Goal: Information Seeking & Learning: Find specific fact

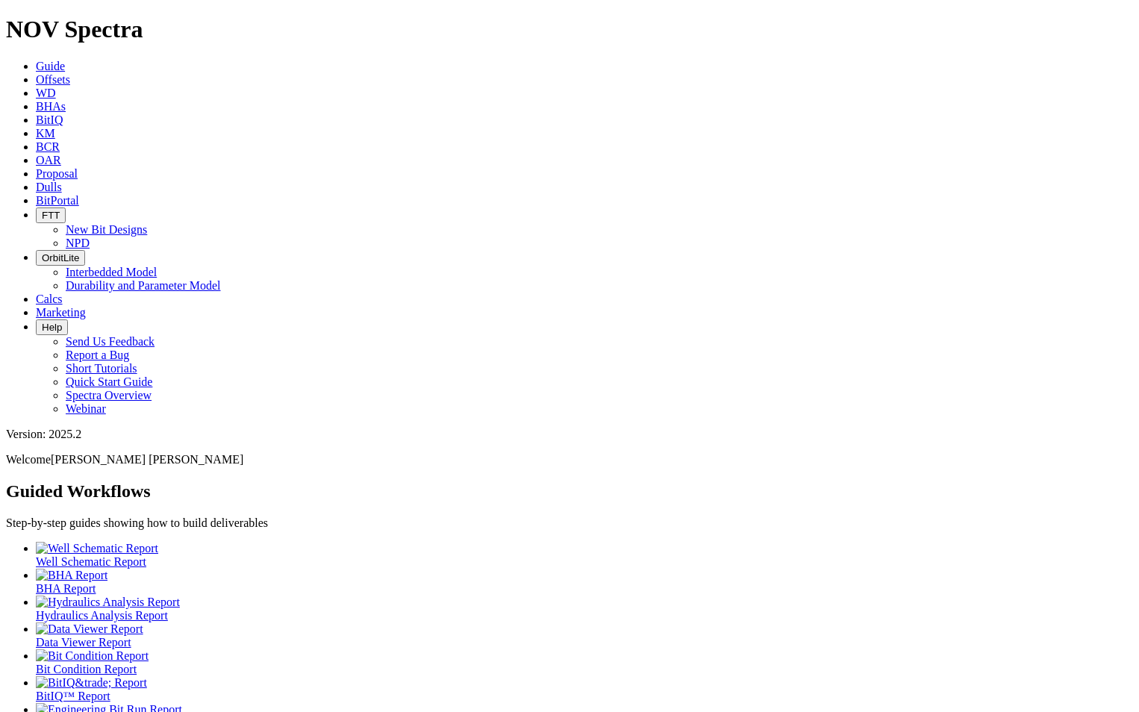
click at [70, 73] on link "Offsets" at bounding box center [53, 79] width 34 height 13
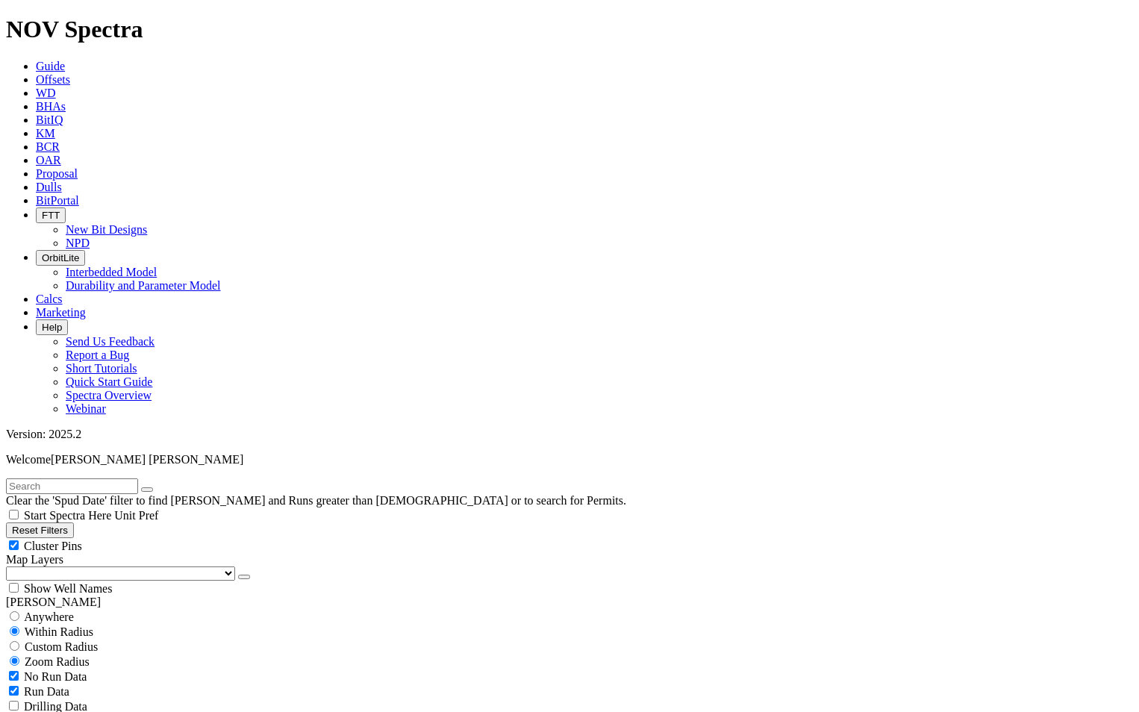
click at [39, 610] on span "Anywhere" at bounding box center [49, 616] width 50 height 13
radio input "true"
radio input "false"
click at [81, 478] on input "text" at bounding box center [72, 486] width 132 height 16
type input "A315454"
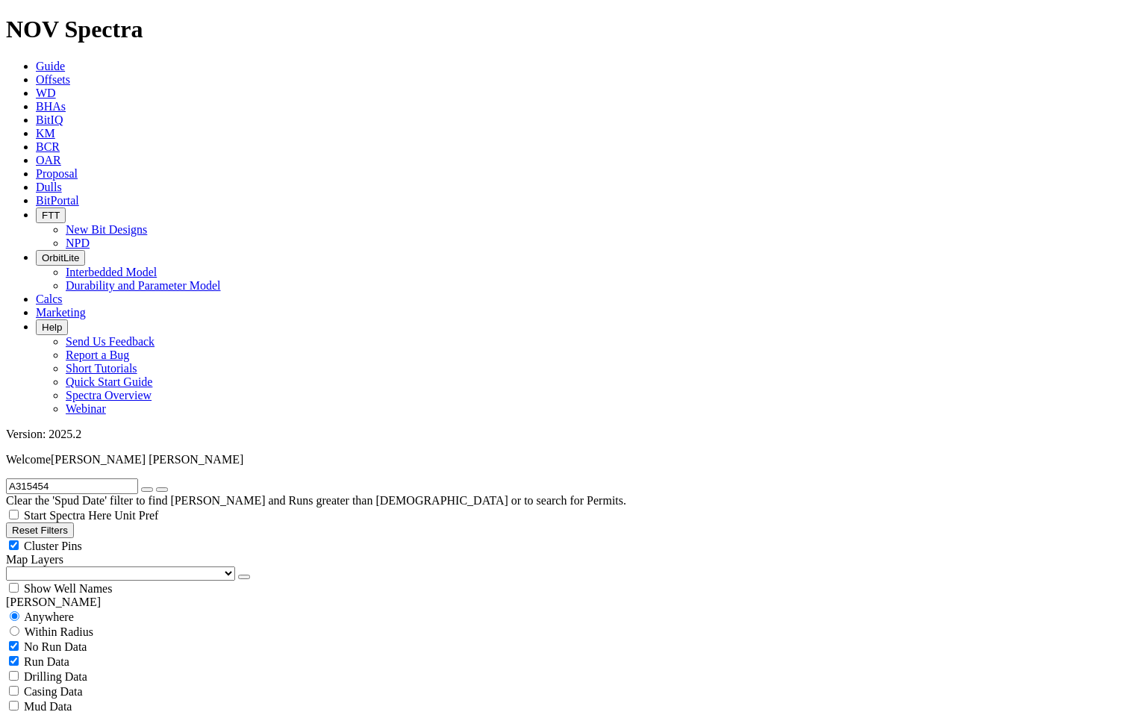
click at [162, 489] on icon "submit" at bounding box center [162, 489] width 0 height 0
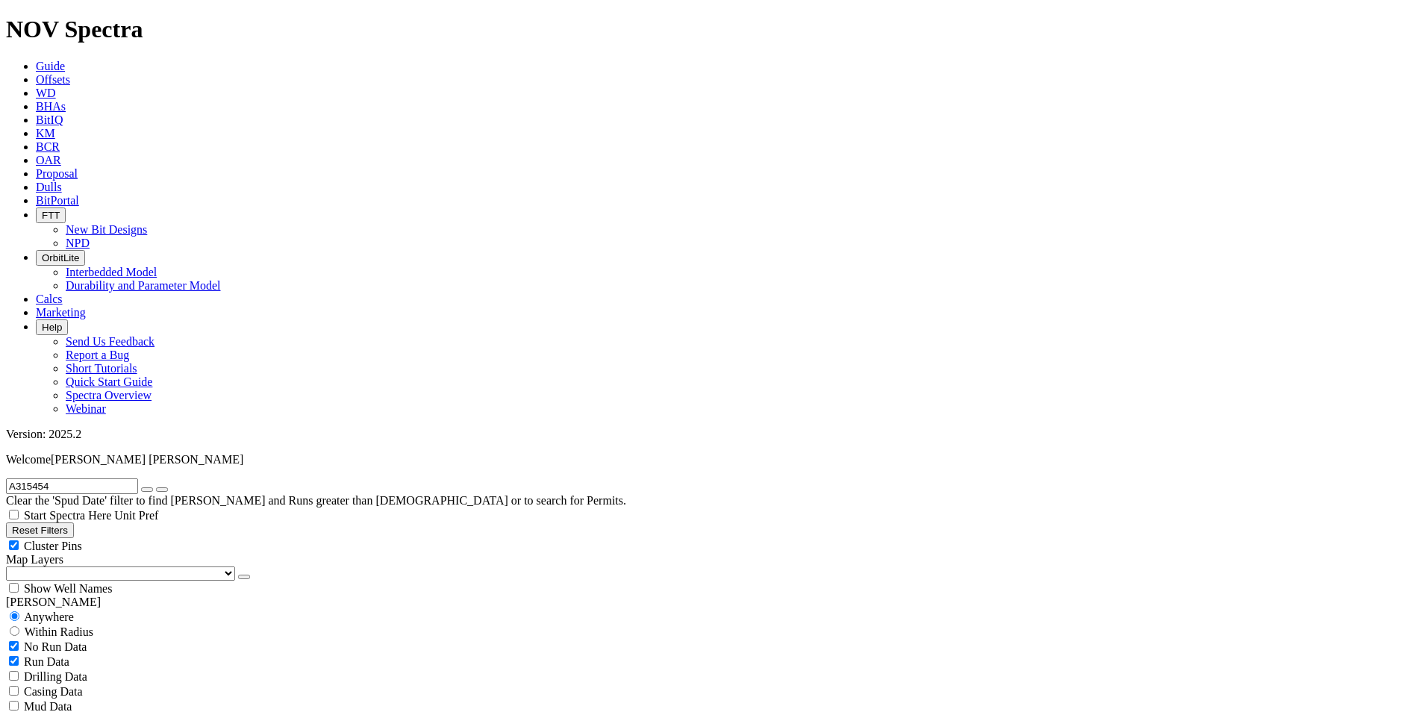
radio input "false"
radio input "true"
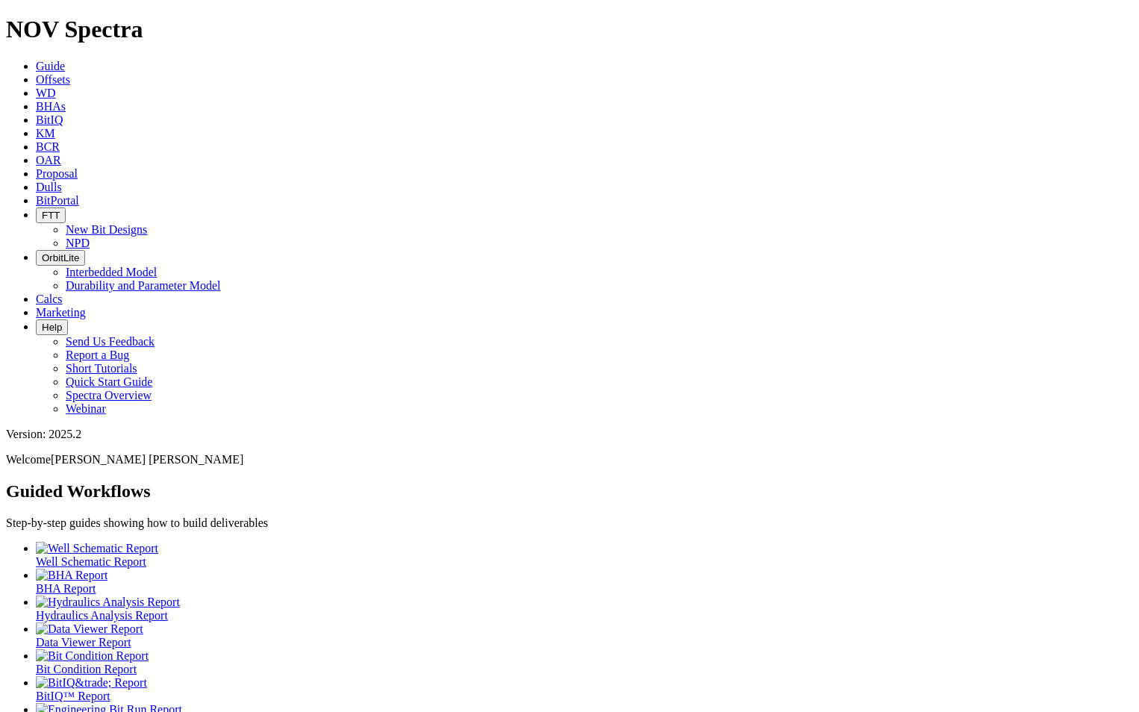
click at [70, 73] on link "Offsets" at bounding box center [53, 79] width 34 height 13
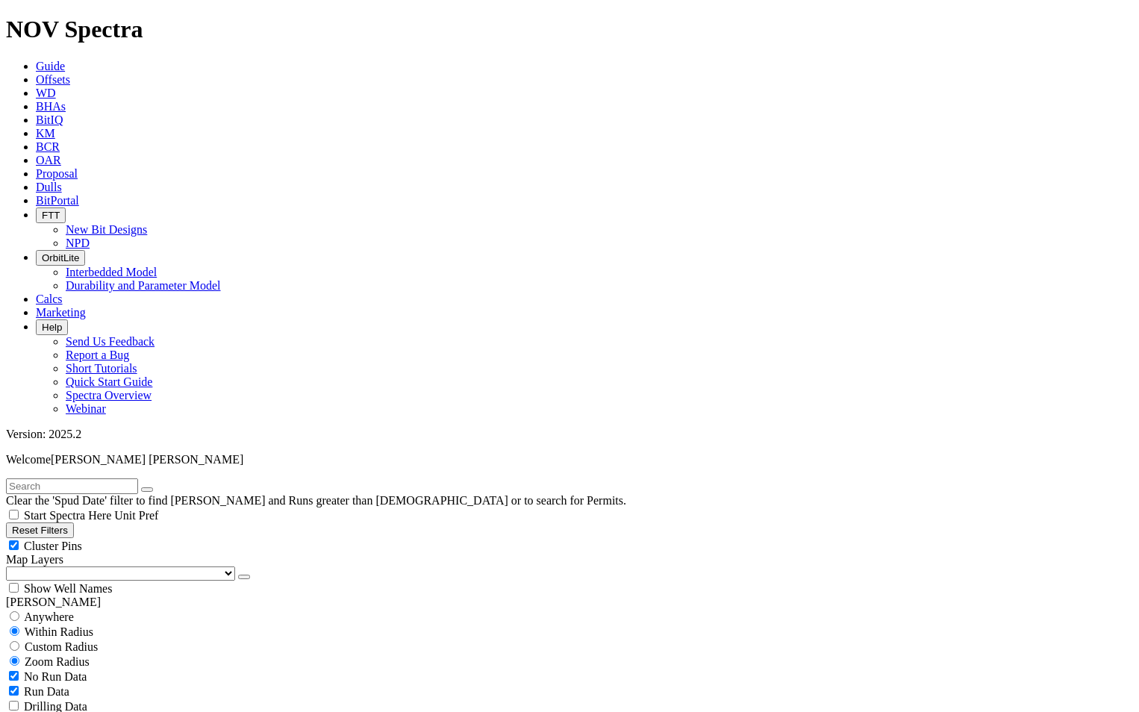
click at [55, 610] on span "Anywhere" at bounding box center [49, 616] width 50 height 13
radio input "true"
radio input "false"
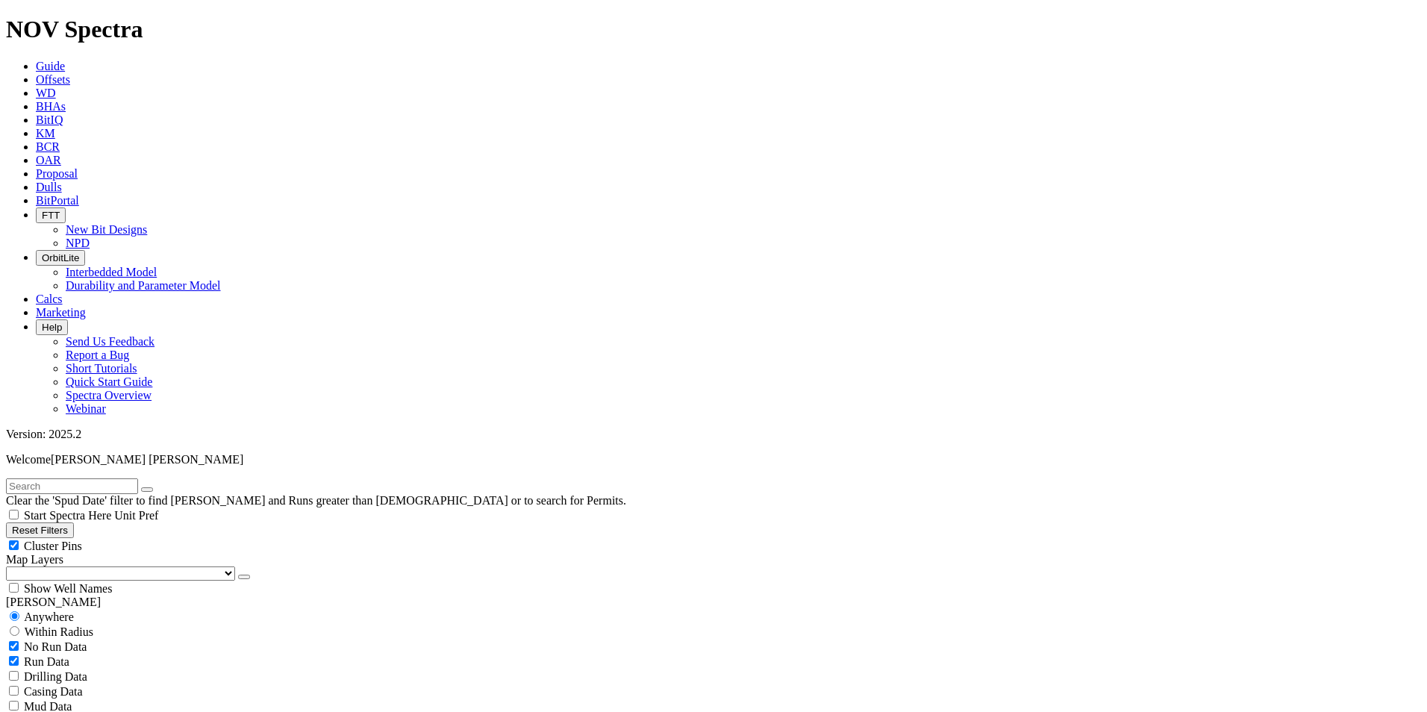
radio input "false"
radio input "true"
click at [81, 478] on input "text" at bounding box center [72, 486] width 132 height 16
type input "A315454"
click at [168, 487] on button "submit" at bounding box center [162, 489] width 12 height 4
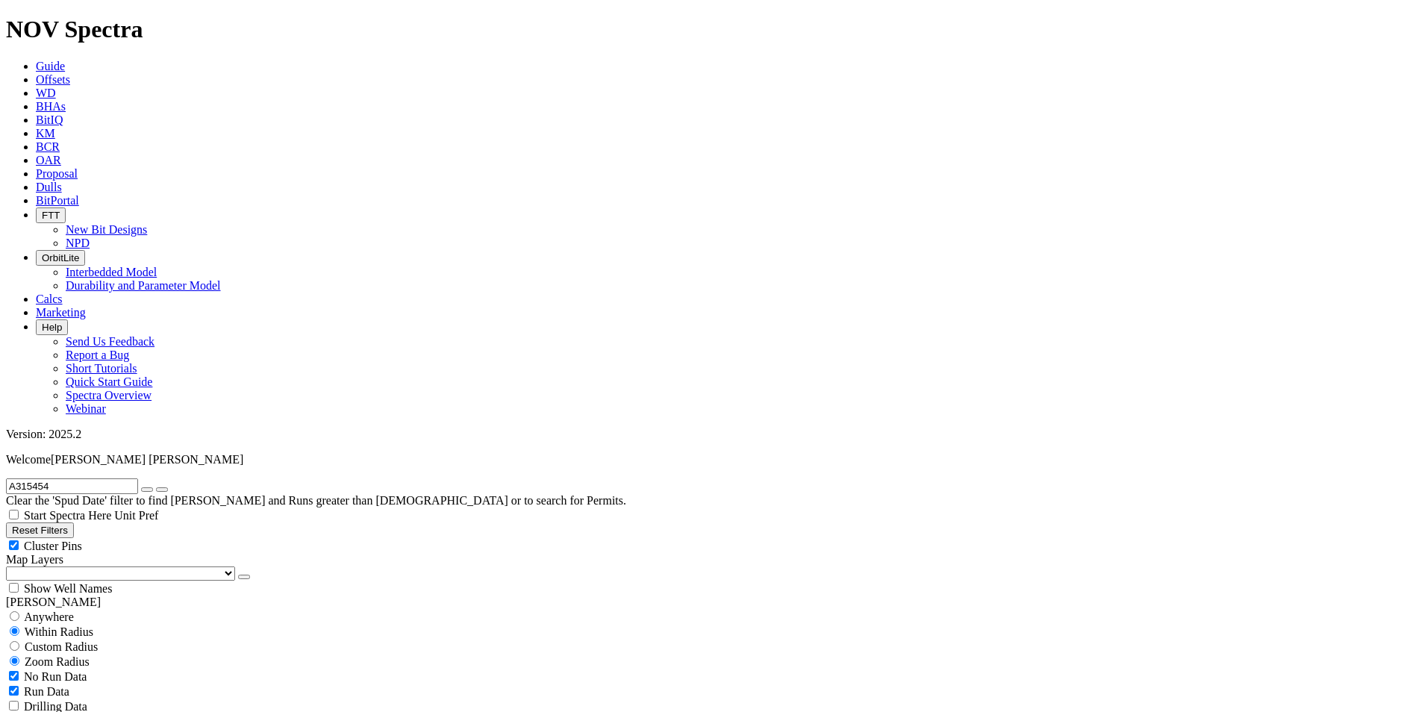
click at [54, 610] on span "Anywhere" at bounding box center [49, 616] width 50 height 13
radio input "true"
radio input "false"
click at [168, 487] on button "submit" at bounding box center [162, 489] width 12 height 4
click at [147, 489] on icon "button" at bounding box center [147, 489] width 0 height 0
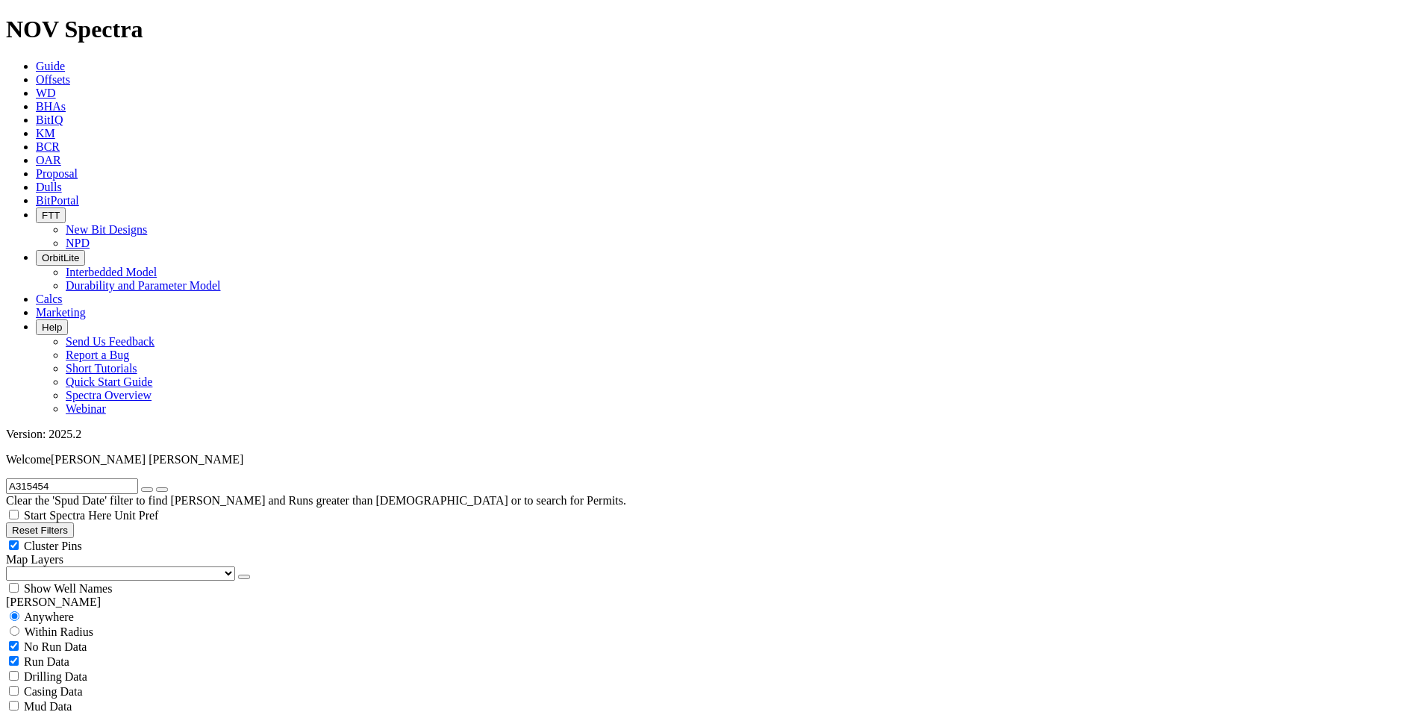
radio input "false"
radio input "true"
click at [99, 478] on input "text" at bounding box center [72, 486] width 132 height 16
click at [153, 487] on button "submit" at bounding box center [147, 489] width 12 height 4
click at [122, 478] on input "text" at bounding box center [72, 486] width 132 height 16
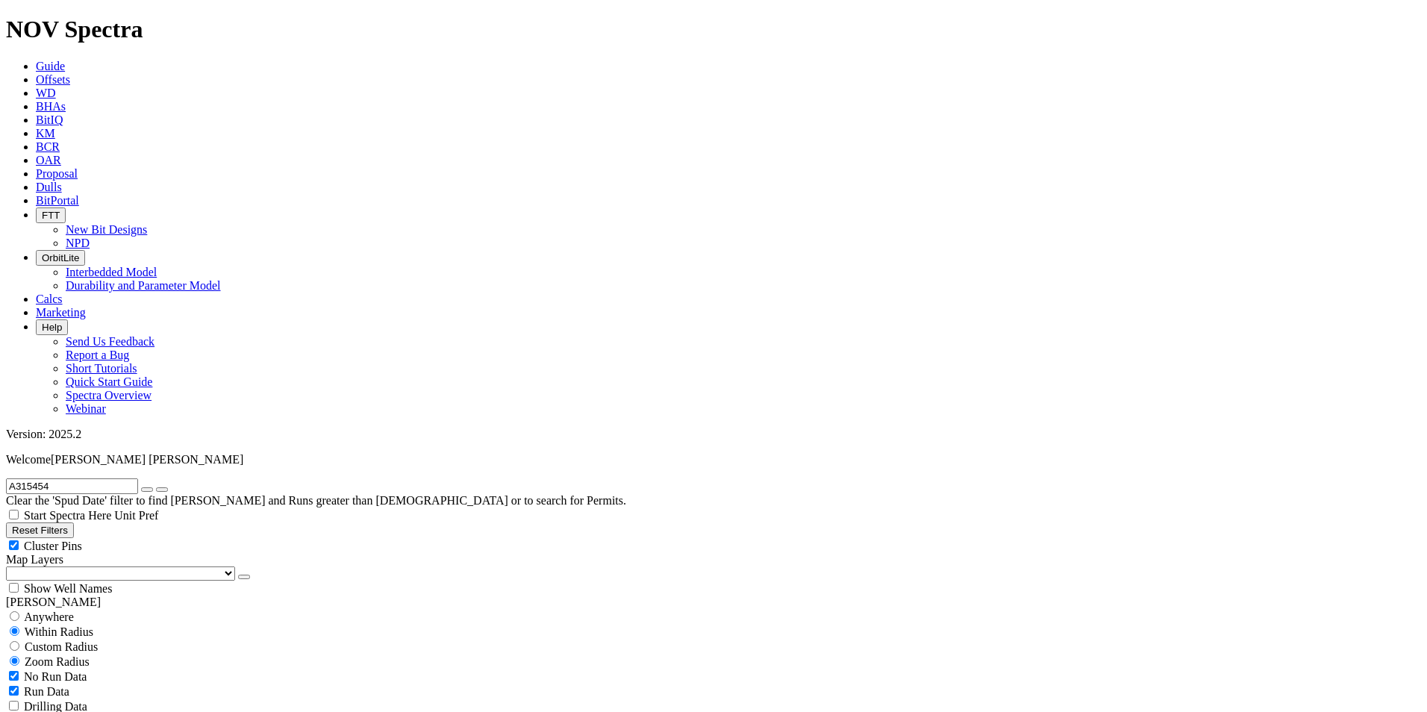
type input "A315454"
click at [62, 181] on span "Dulls" at bounding box center [49, 187] width 26 height 13
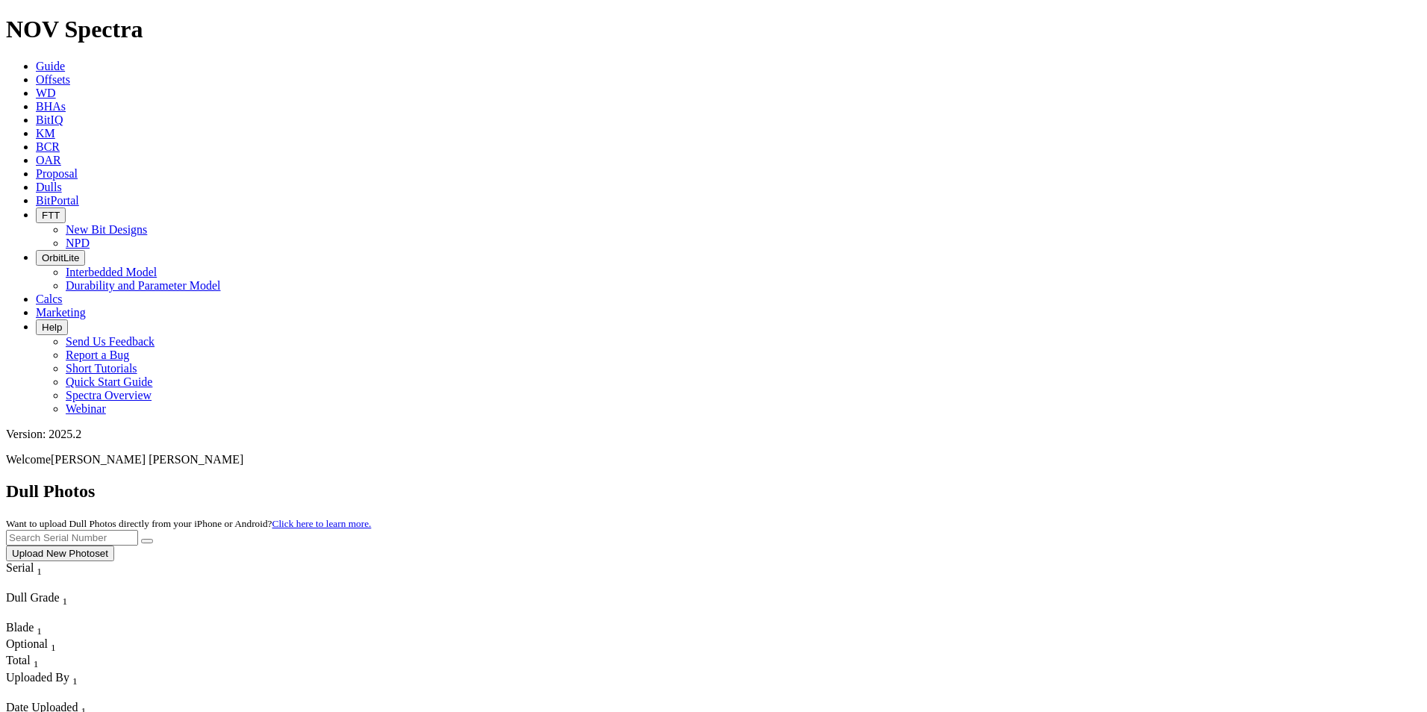
click at [114, 545] on button "Upload New Photoset" at bounding box center [60, 553] width 108 height 16
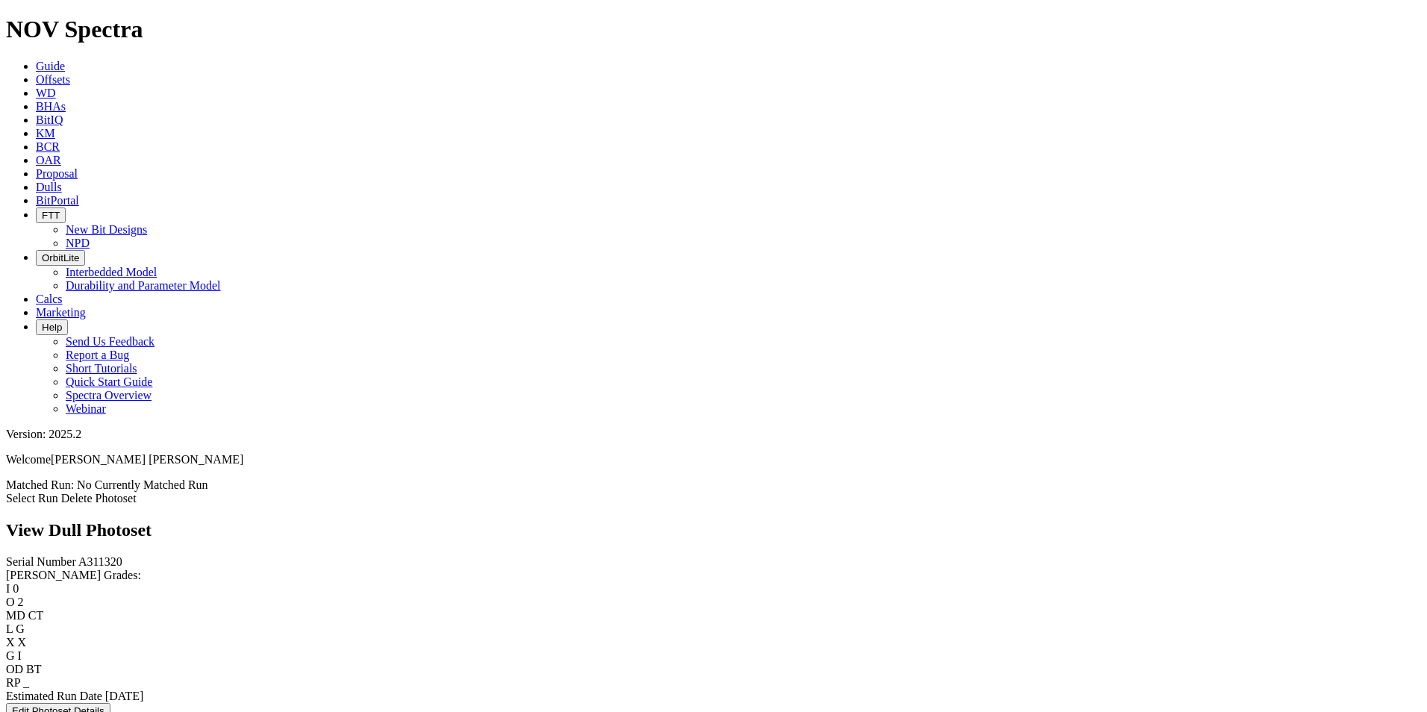
scroll to position [2085, 0]
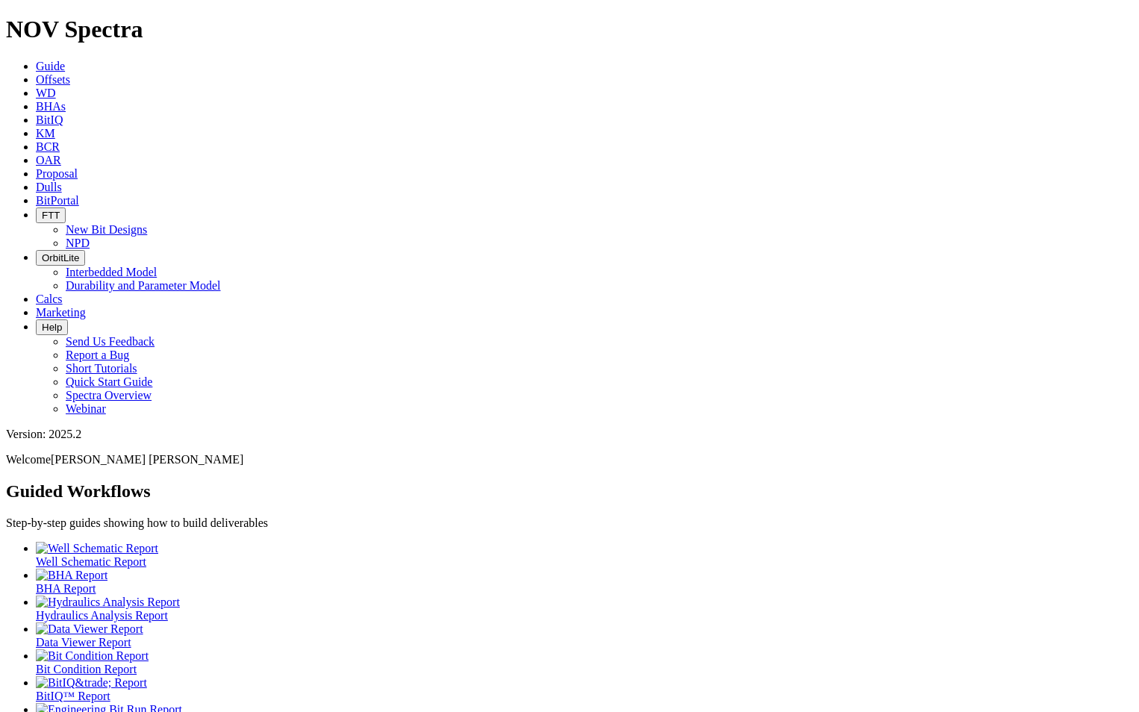
click at [70, 73] on link "Offsets" at bounding box center [53, 79] width 34 height 13
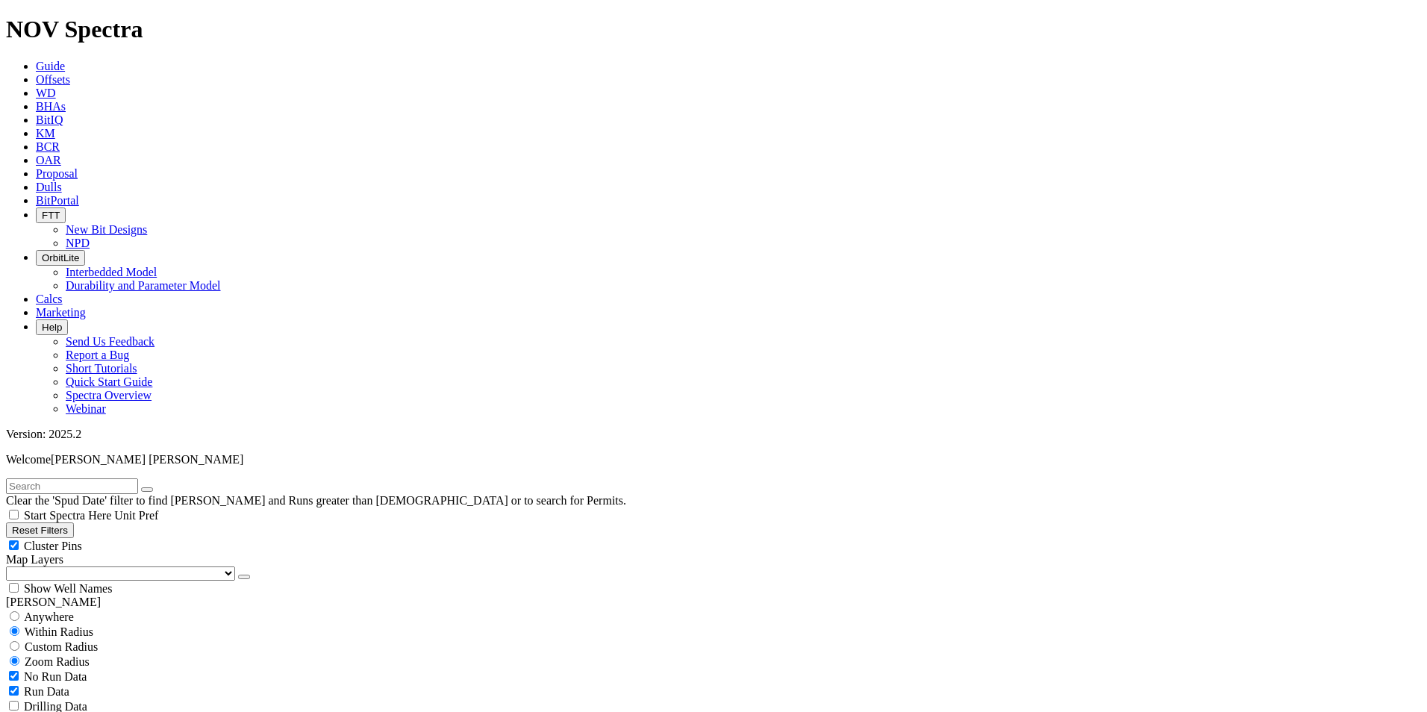
click at [110, 478] on input "text" at bounding box center [72, 486] width 132 height 16
type input "A315454"
